Goal: Find specific page/section: Find specific page/section

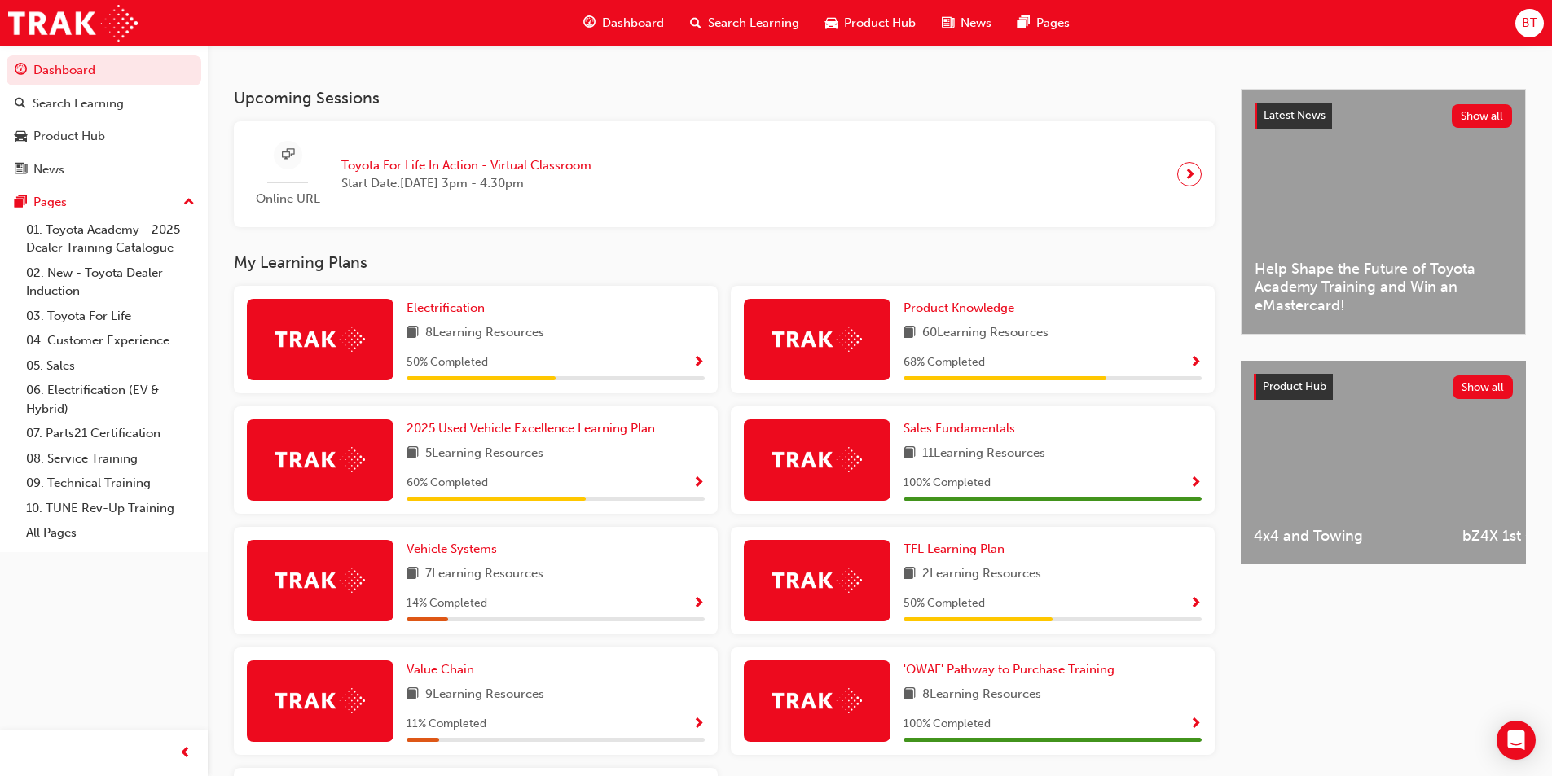
scroll to position [407, 0]
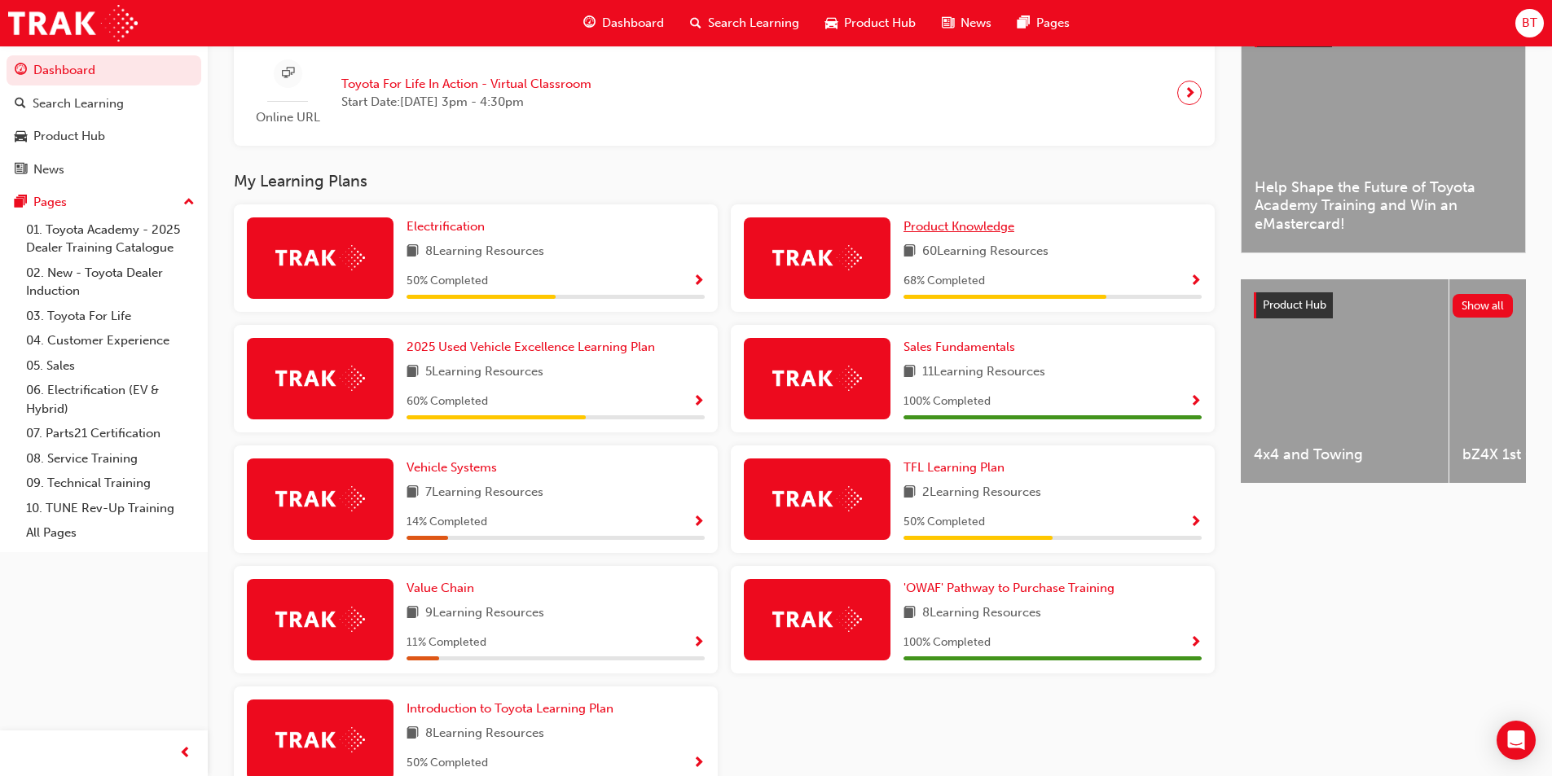
click at [920, 227] on span "Product Knowledge" at bounding box center [958, 226] width 111 height 15
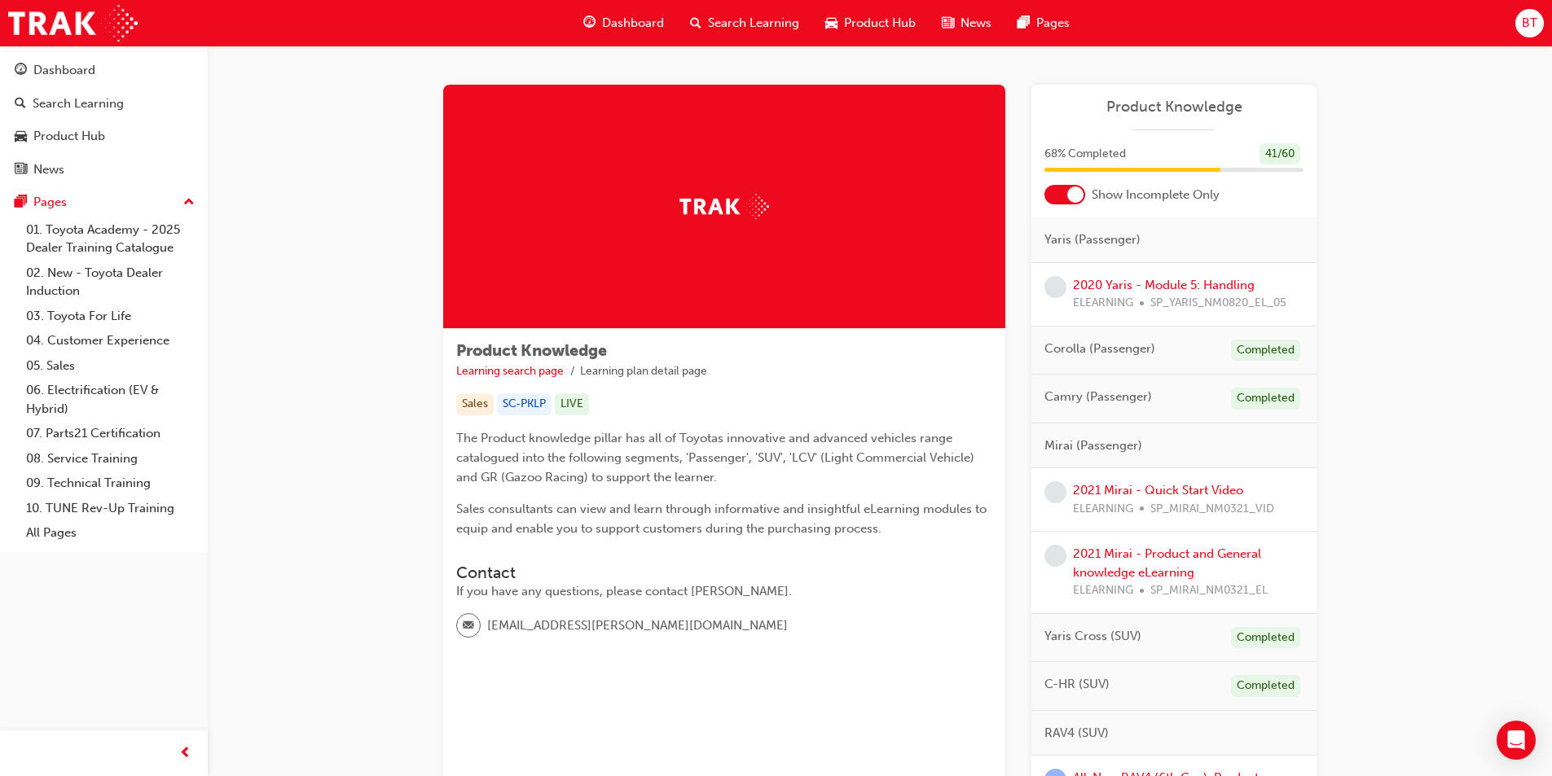
click at [621, 18] on span "Dashboard" at bounding box center [633, 23] width 62 height 19
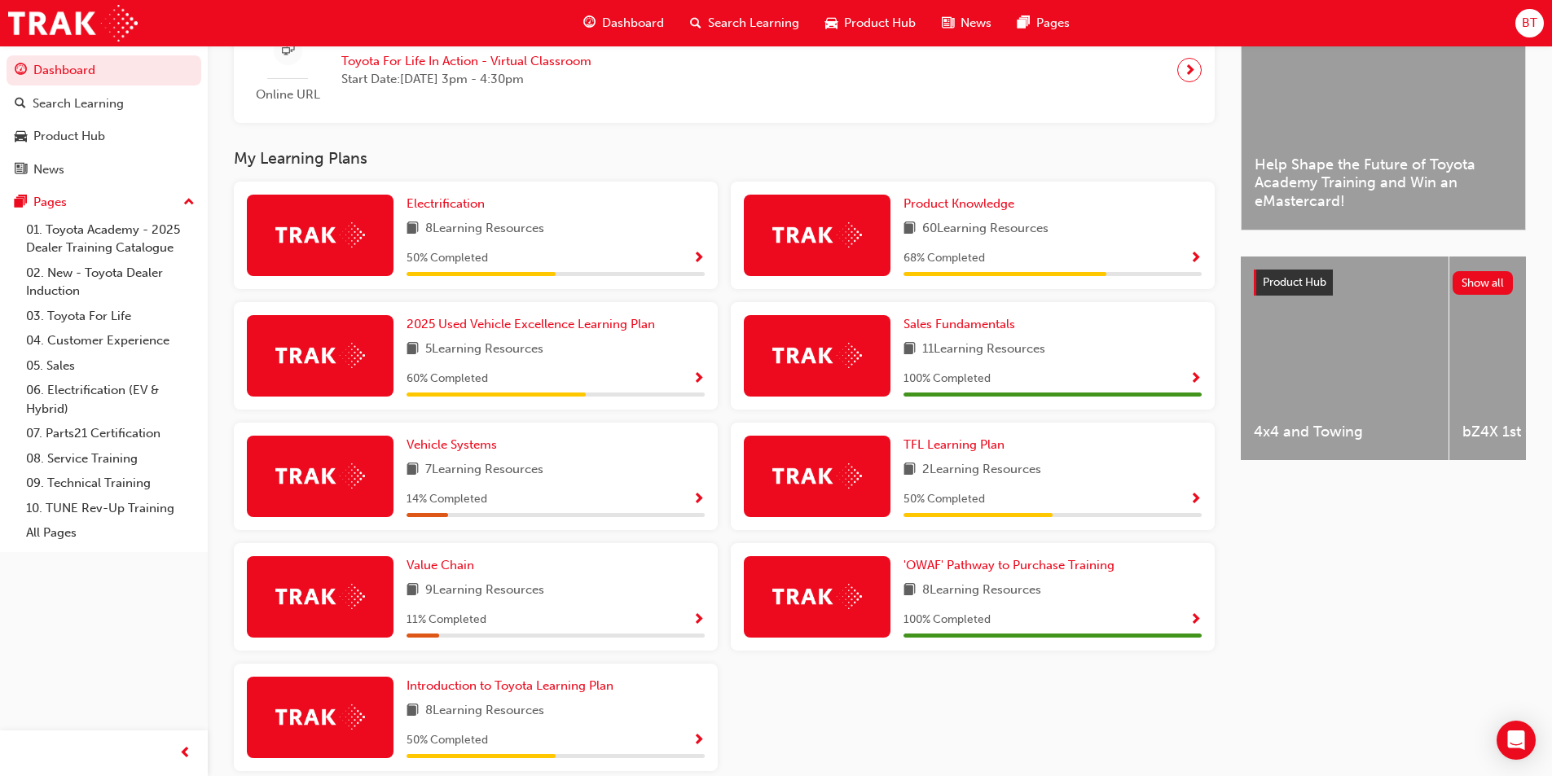
scroll to position [511, 0]
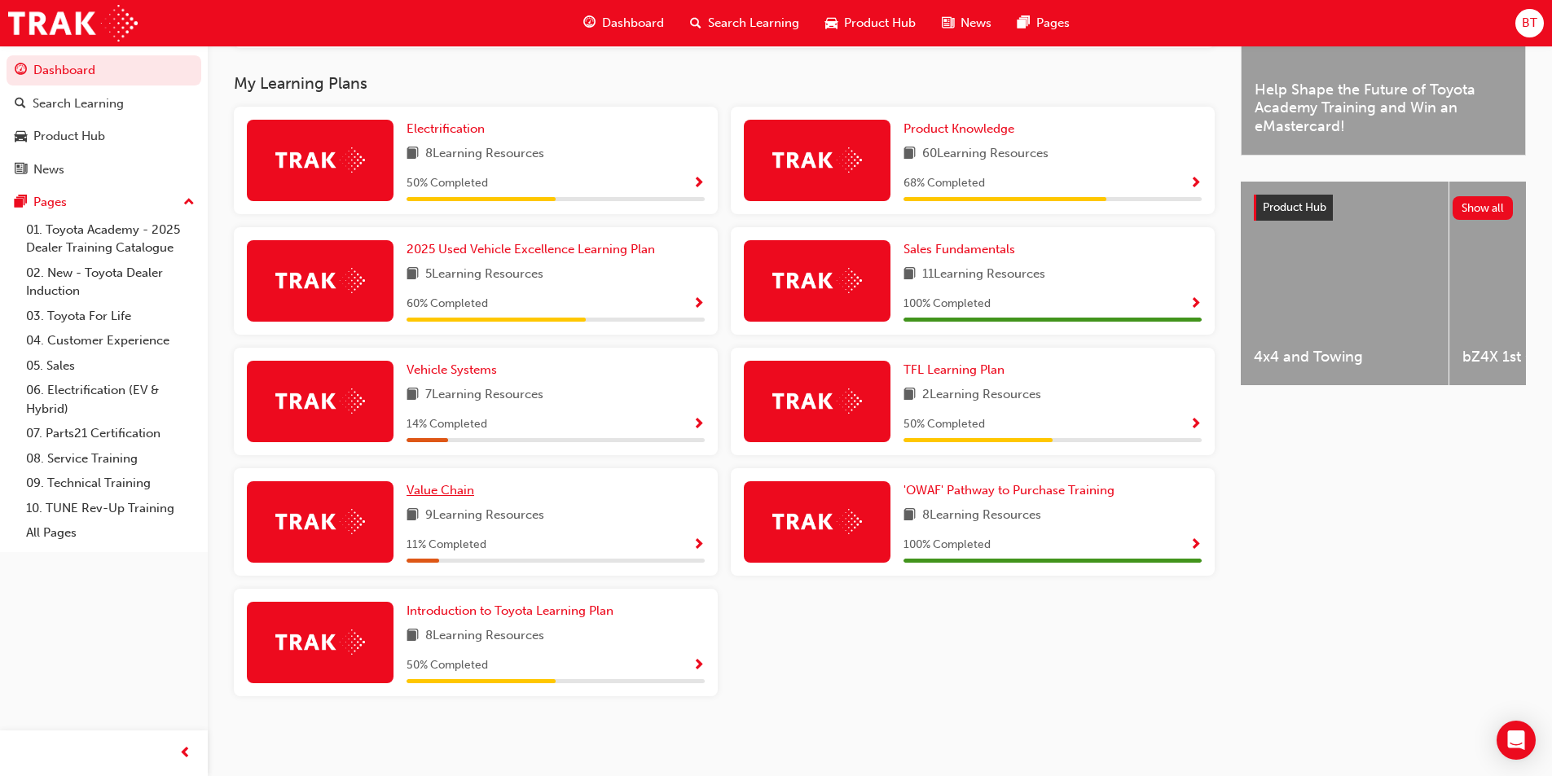
click at [464, 484] on span "Value Chain" at bounding box center [440, 490] width 68 height 15
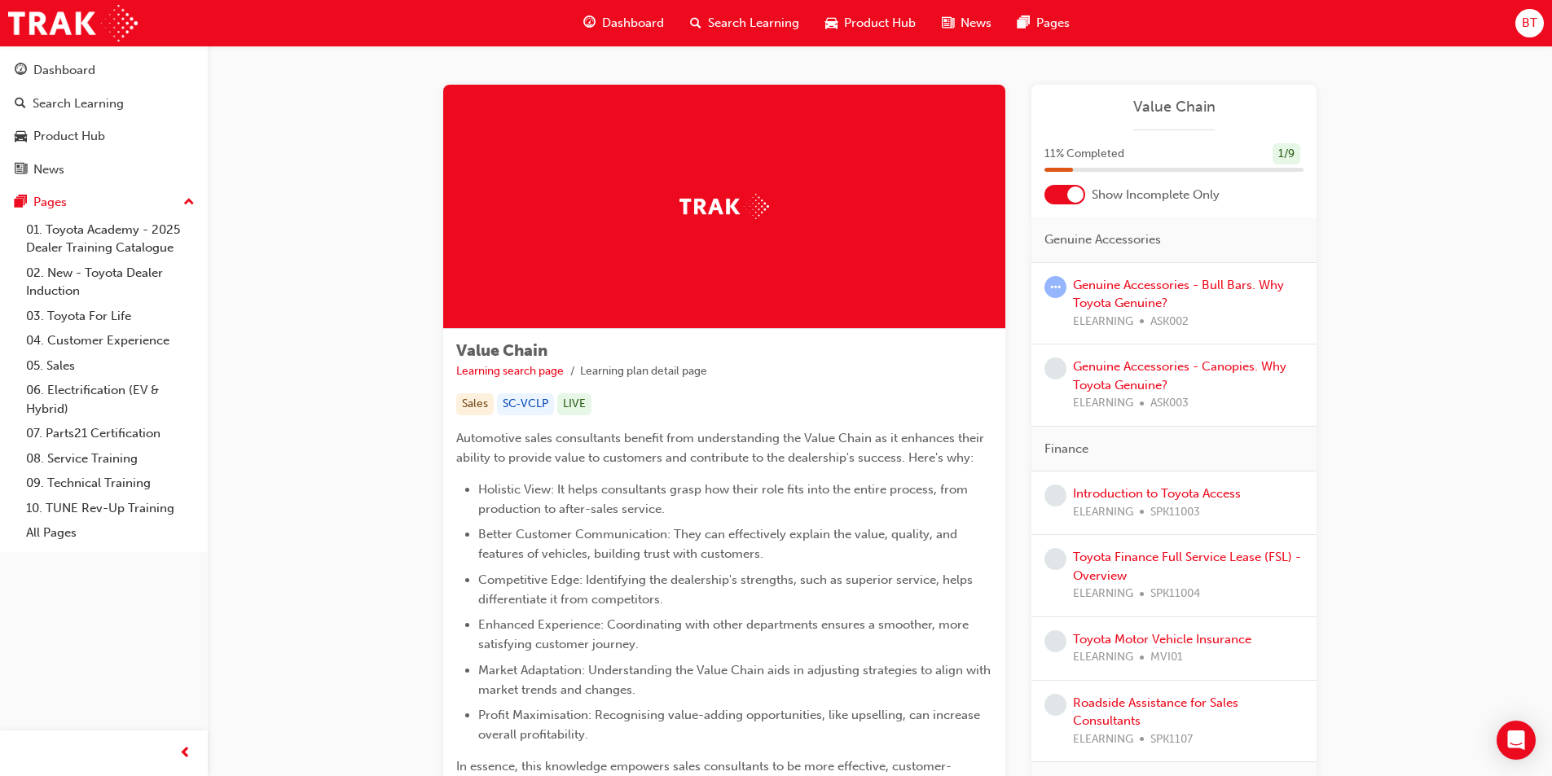
click at [612, 25] on span "Dashboard" at bounding box center [633, 23] width 62 height 19
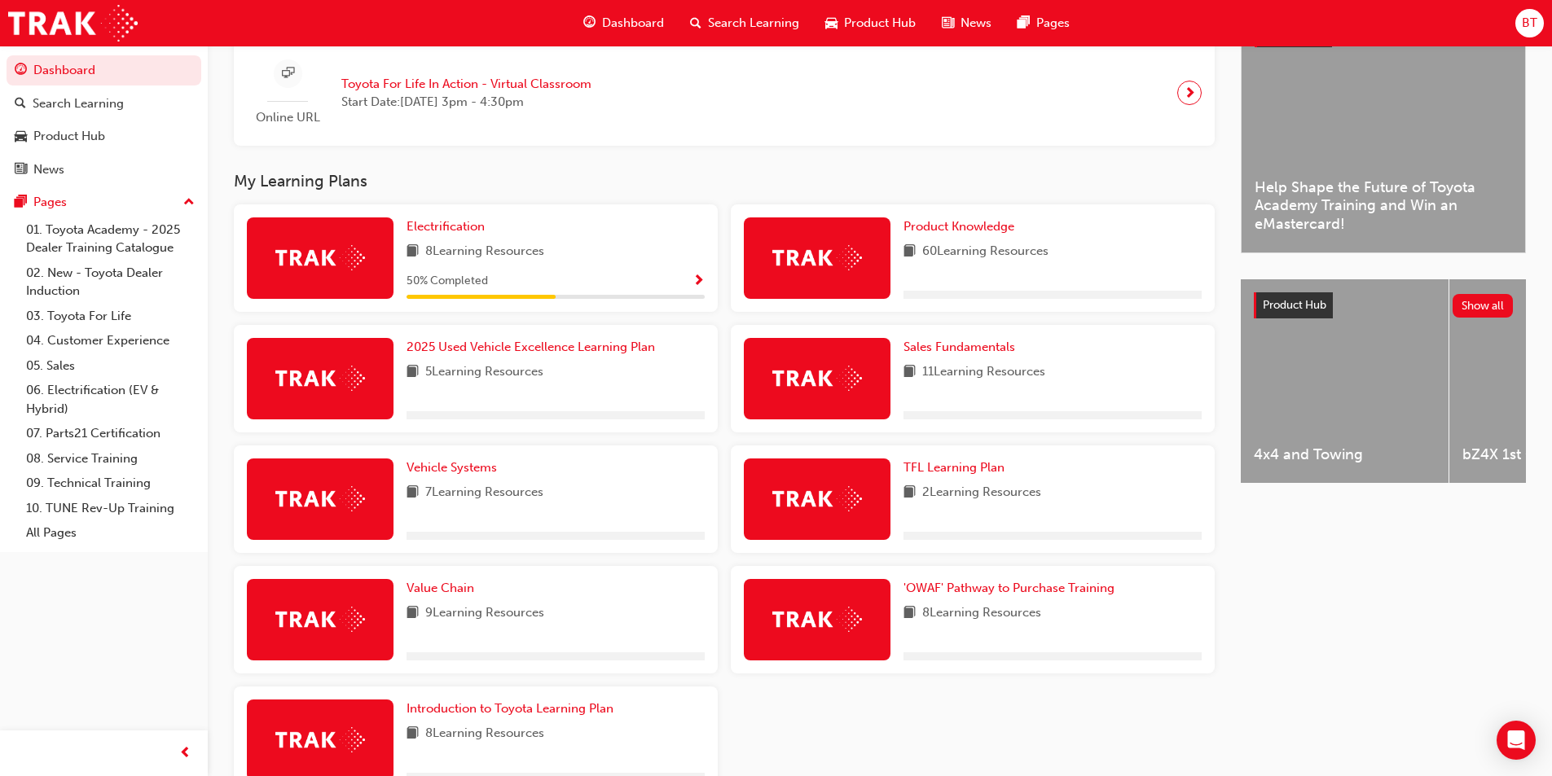
scroll to position [489, 0]
